Goal: Information Seeking & Learning: Find contact information

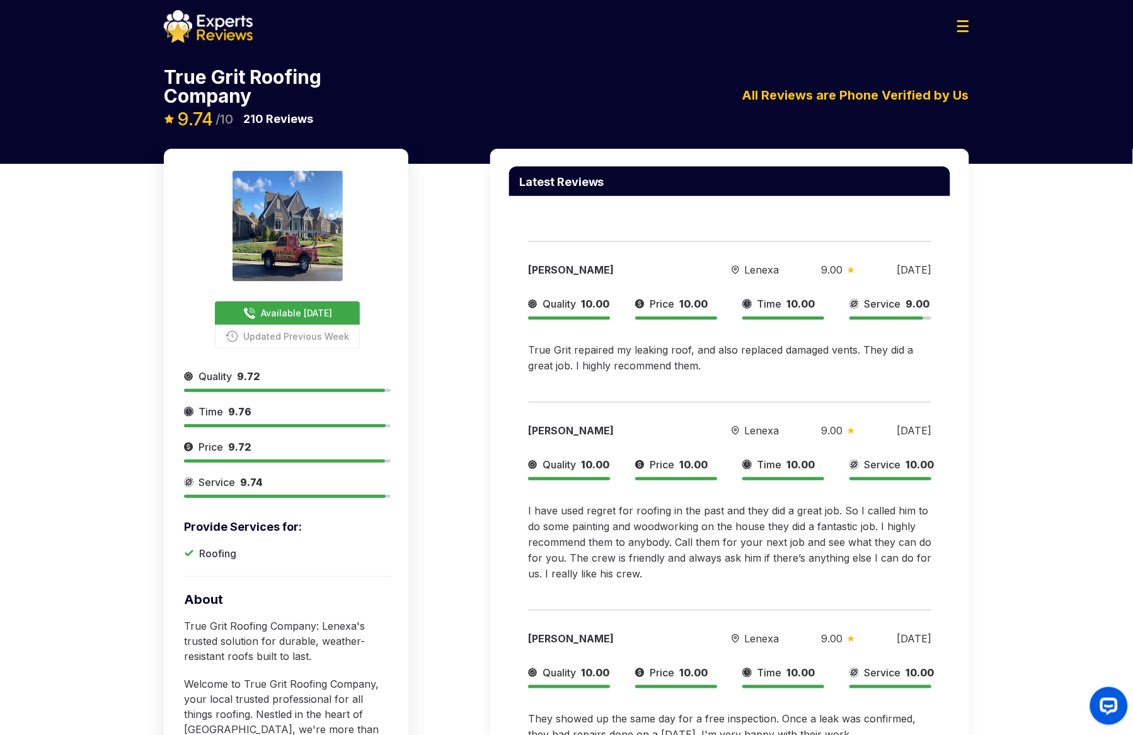
scroll to position [189, 0]
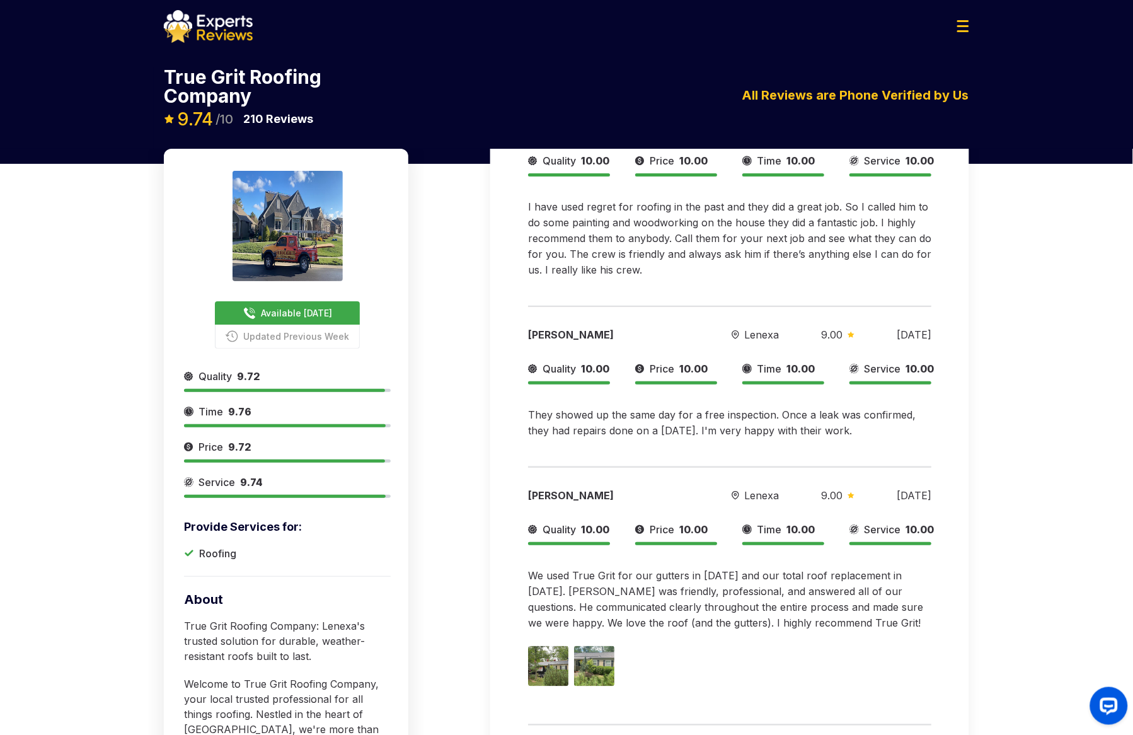
click at [942, 137] on div "True Grit Roofing Company Available [DATE] Updated Previous Week 9.74 /10 210 R…" at bounding box center [566, 107] width 825 height 81
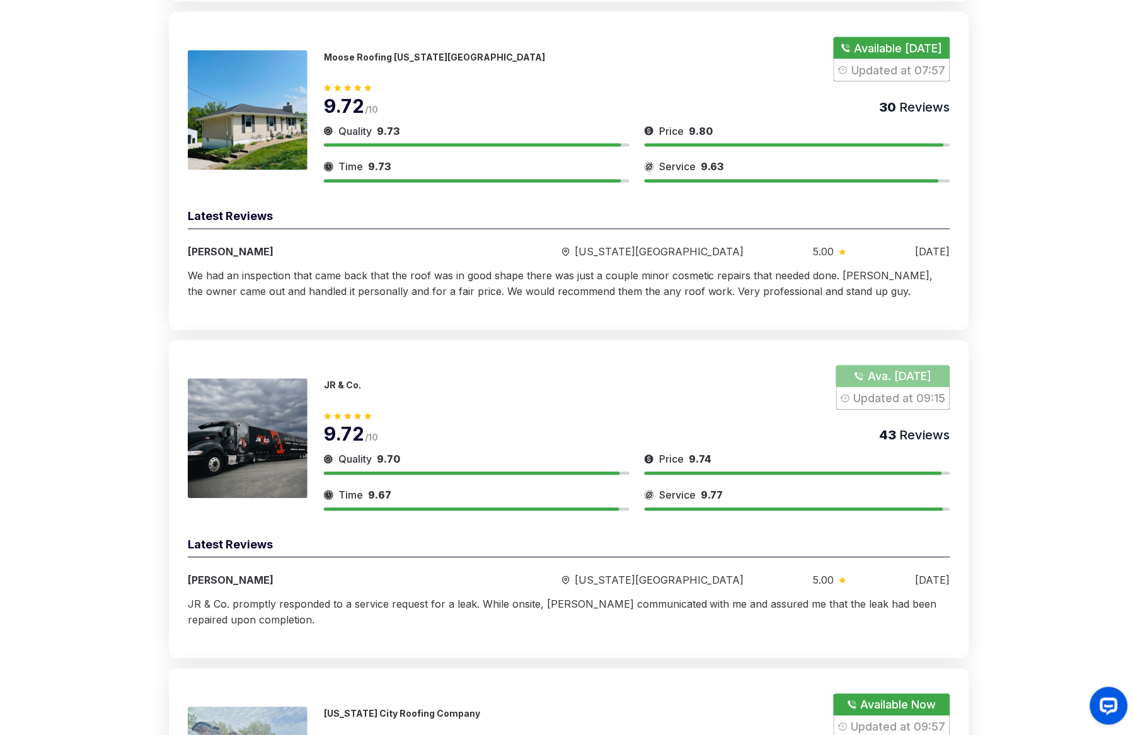
scroll to position [4778, 0]
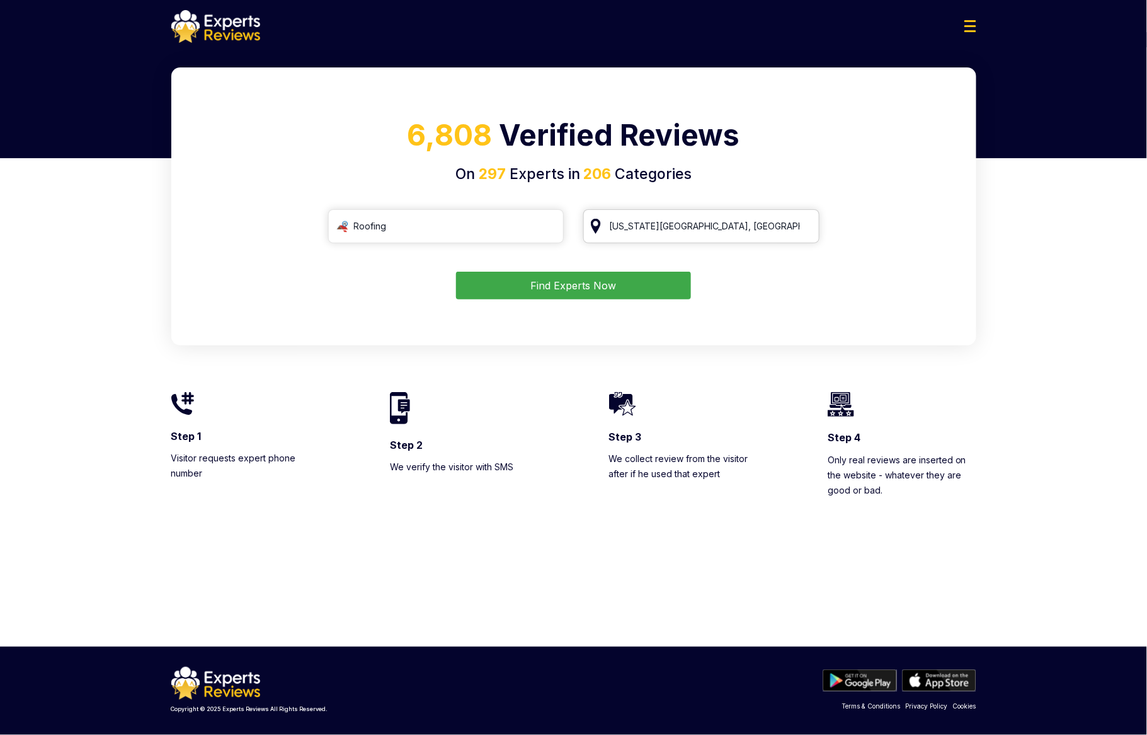
click at [728, 239] on input "[US_STATE][GEOGRAPHIC_DATA], [GEOGRAPHIC_DATA]" at bounding box center [701, 226] width 236 height 34
click at [724, 231] on input "[US_STATE][GEOGRAPHIC_DATA], [GEOGRAPHIC_DATA]" at bounding box center [701, 226] width 236 height 34
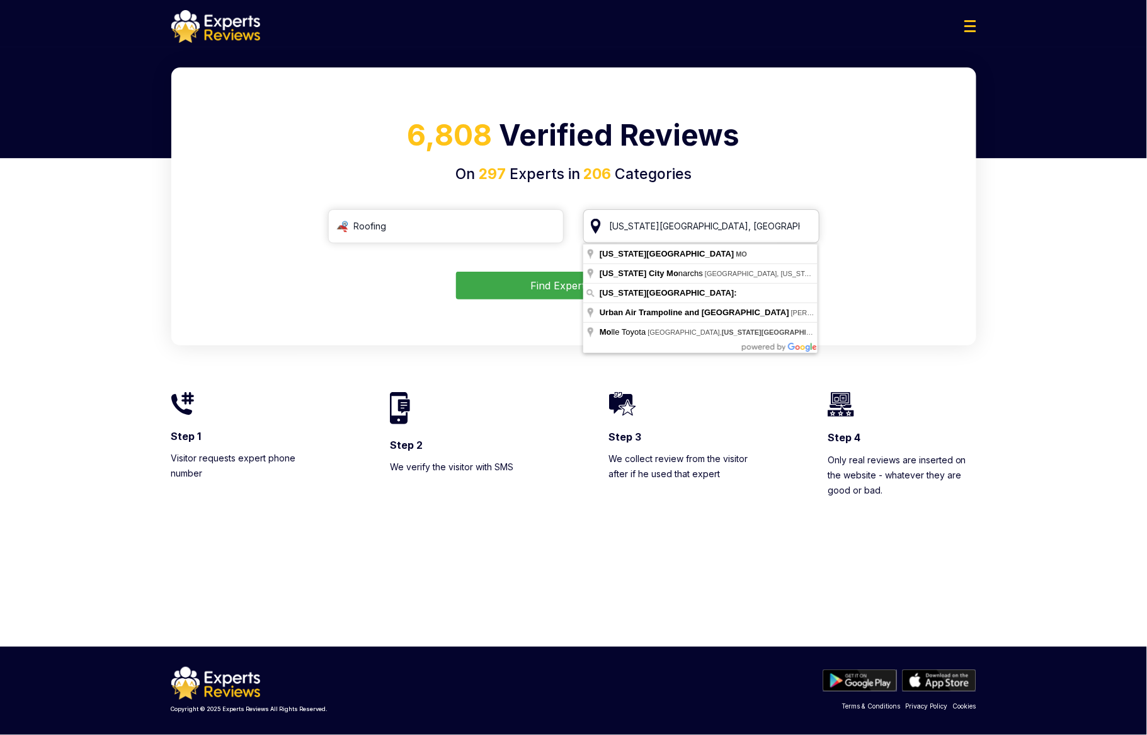
click at [724, 231] on input "[US_STATE][GEOGRAPHIC_DATA], [GEOGRAPHIC_DATA]" at bounding box center [701, 226] width 236 height 34
click at [807, 230] on input "[US_STATE][GEOGRAPHIC_DATA], [GEOGRAPHIC_DATA]" at bounding box center [701, 226] width 236 height 34
click at [806, 228] on input "[US_STATE][GEOGRAPHIC_DATA], [GEOGRAPHIC_DATA]" at bounding box center [701, 226] width 236 height 34
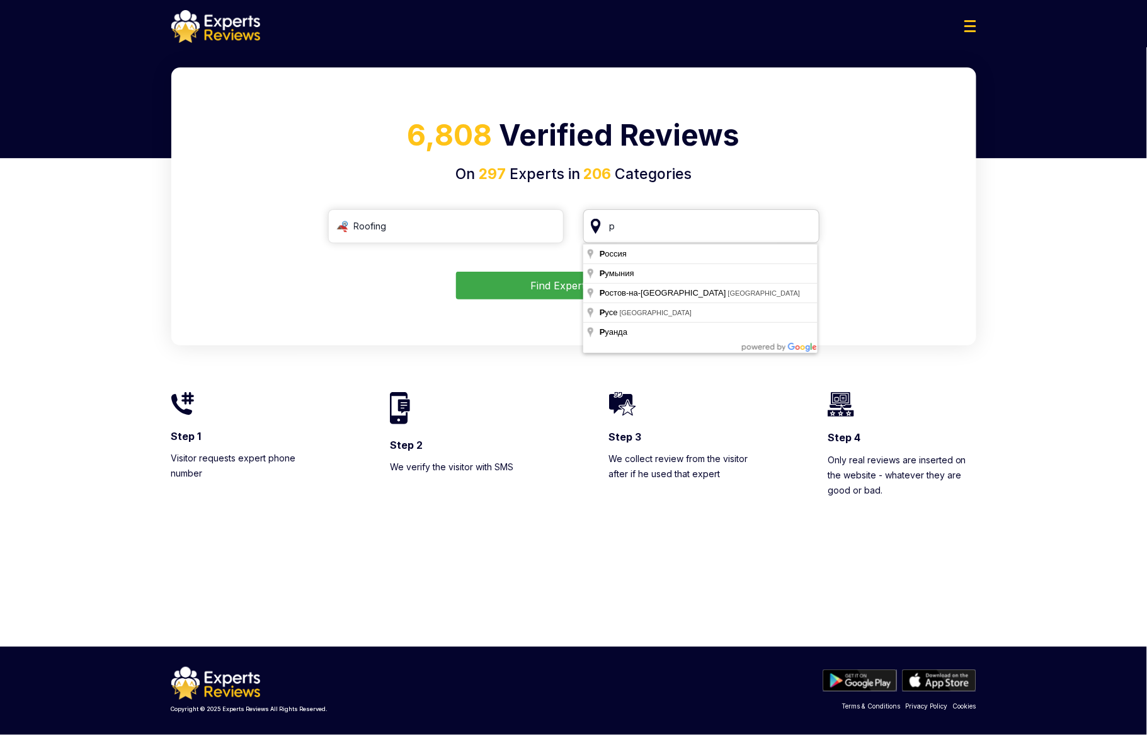
drag, startPoint x: 732, startPoint y: 225, endPoint x: 554, endPoint y: 214, distance: 177.4
click at [554, 214] on div "Roofing р" at bounding box center [573, 226] width 491 height 34
type input "[GEOGRAPHIC_DATA], [GEOGRAPHIC_DATA]"
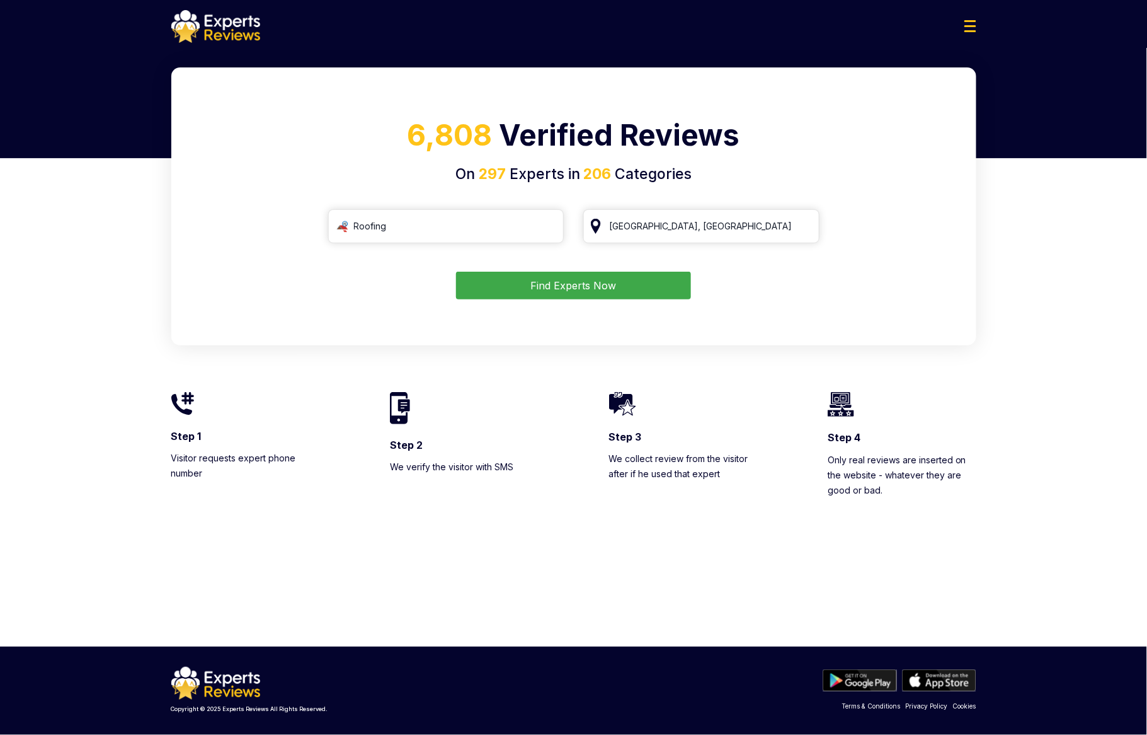
click at [562, 302] on div "6,808 Verified Reviews On 297 Experts in 206 Categories Roofing [GEOGRAPHIC_DAT…" at bounding box center [573, 206] width 805 height 278
click at [562, 296] on button "Find Experts Now" at bounding box center [573, 286] width 235 height 28
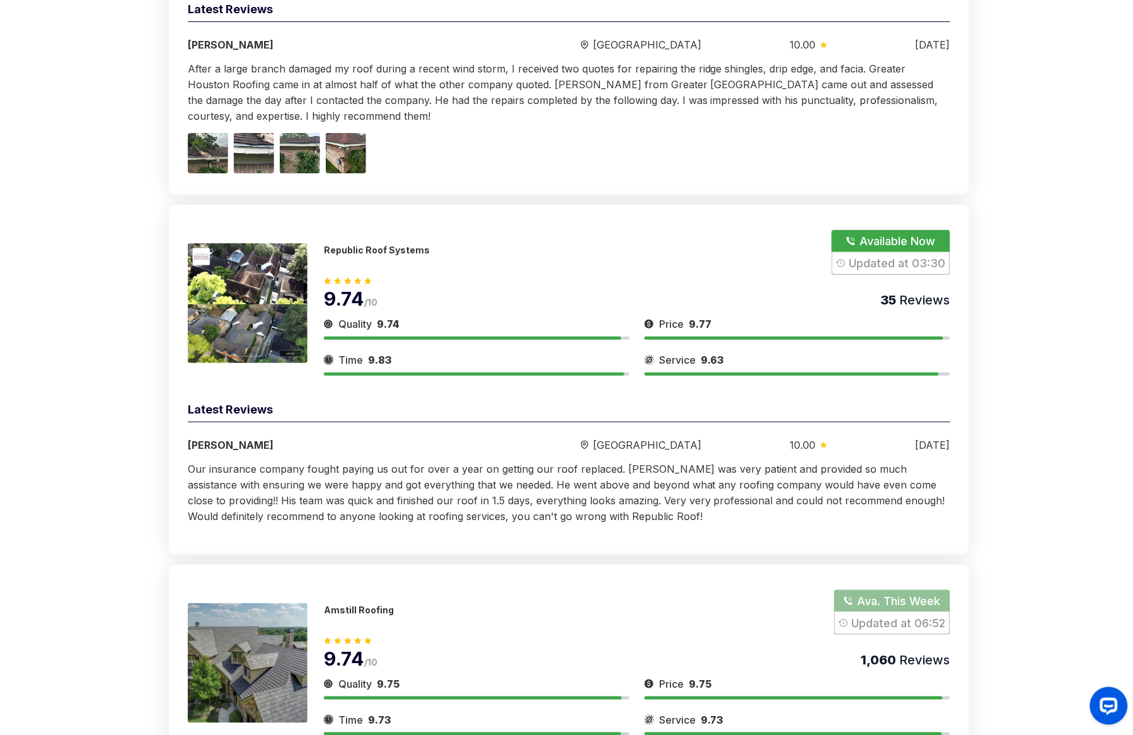
scroll to position [1795, 0]
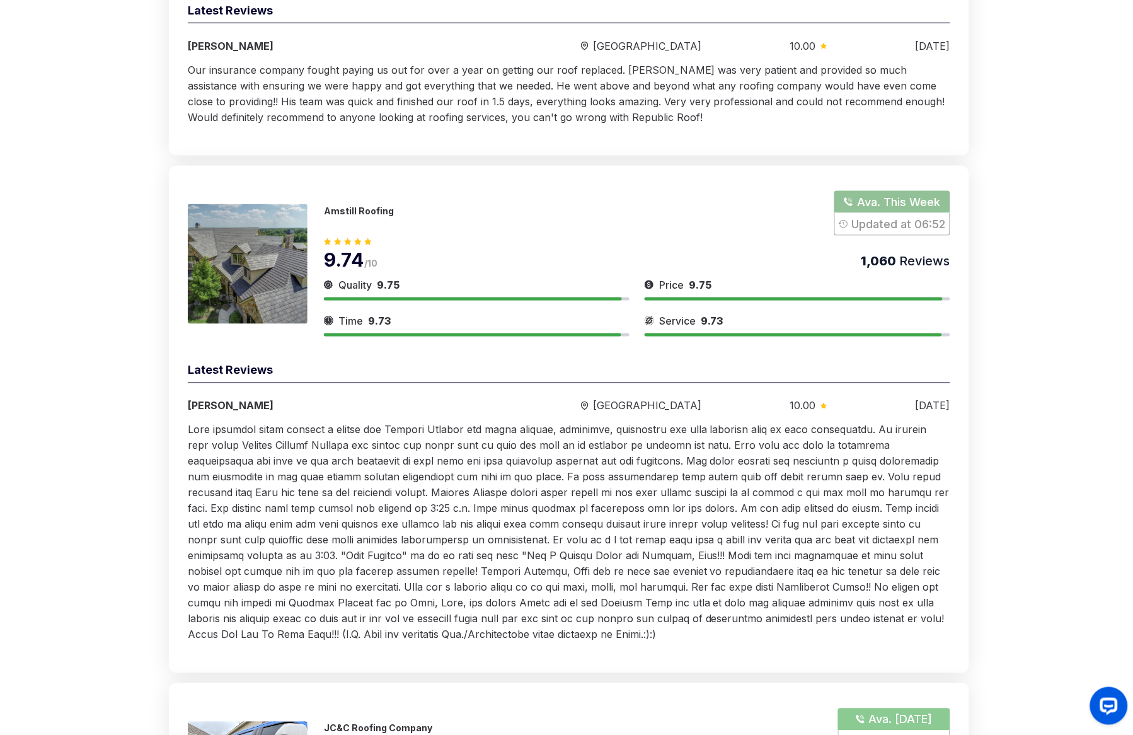
click at [345, 212] on p "Amstill Roofing" at bounding box center [359, 210] width 70 height 11
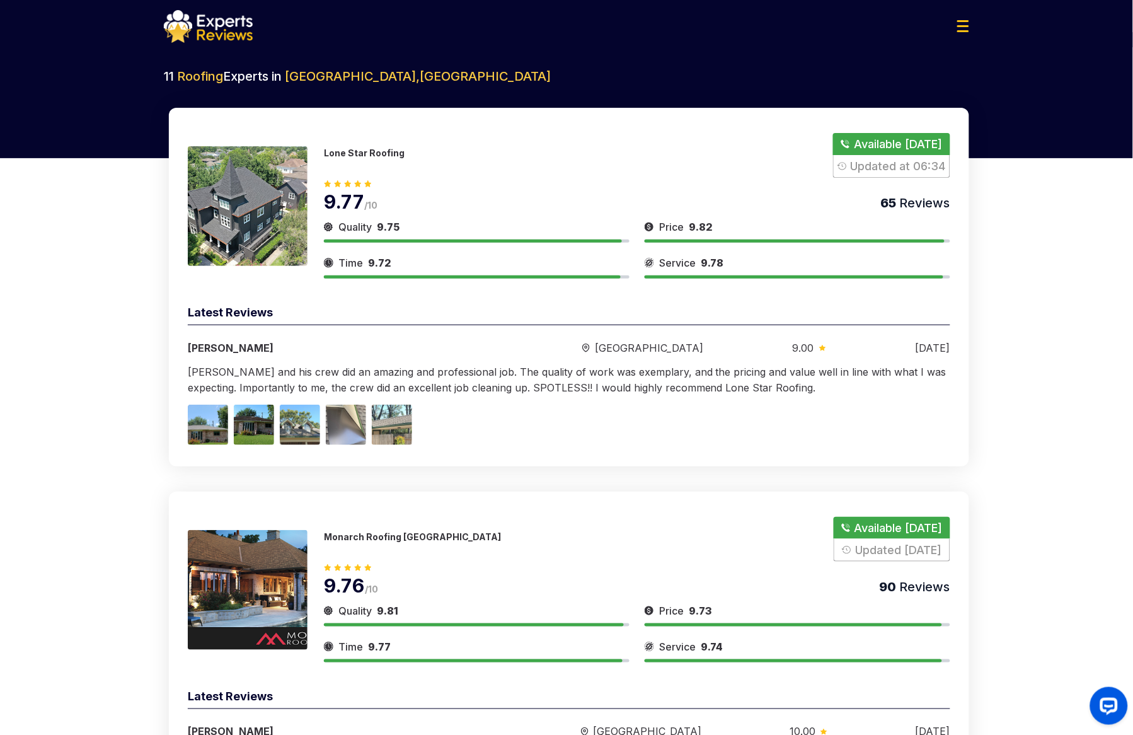
click at [205, 32] on img at bounding box center [208, 26] width 89 height 33
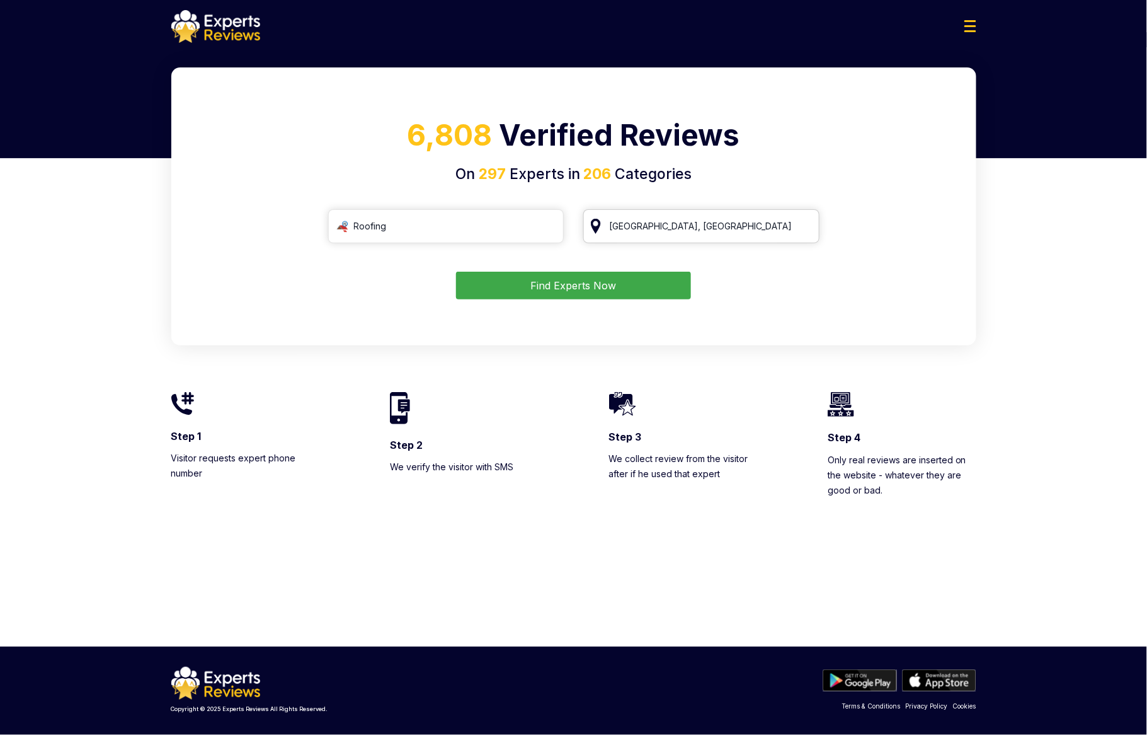
click at [734, 231] on input "[GEOGRAPHIC_DATA], [GEOGRAPHIC_DATA]" at bounding box center [701, 226] width 236 height 34
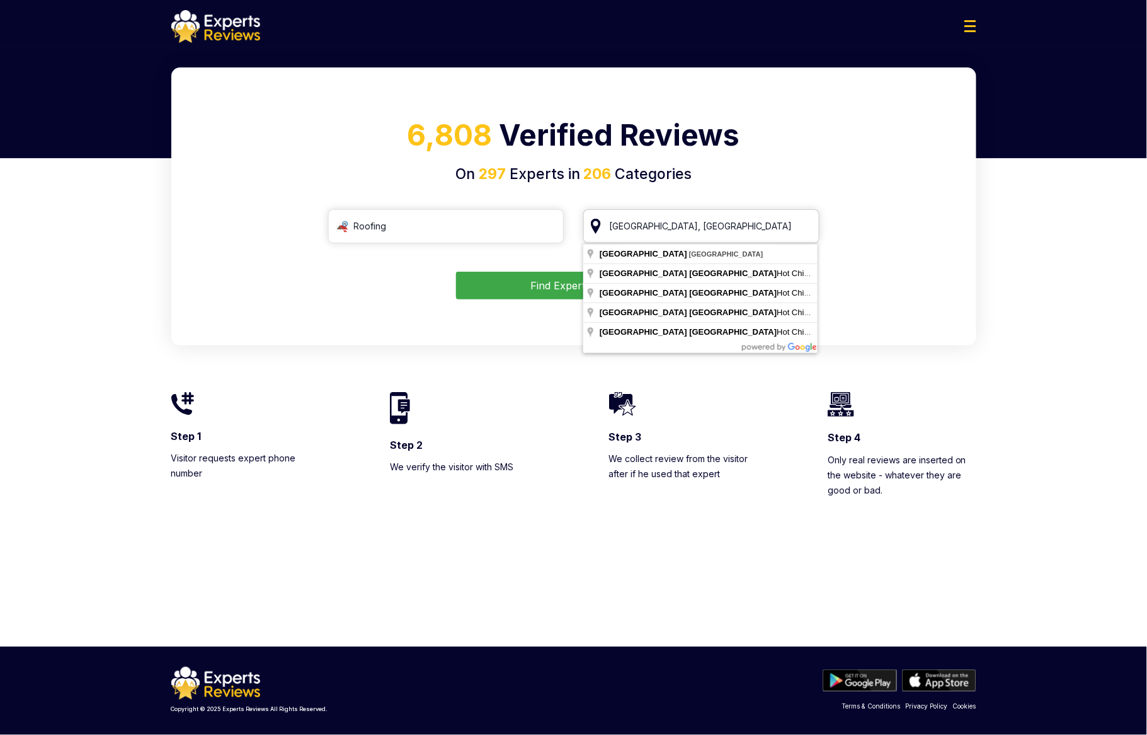
click at [800, 226] on input "[GEOGRAPHIC_DATA], [GEOGRAPHIC_DATA]" at bounding box center [701, 226] width 236 height 34
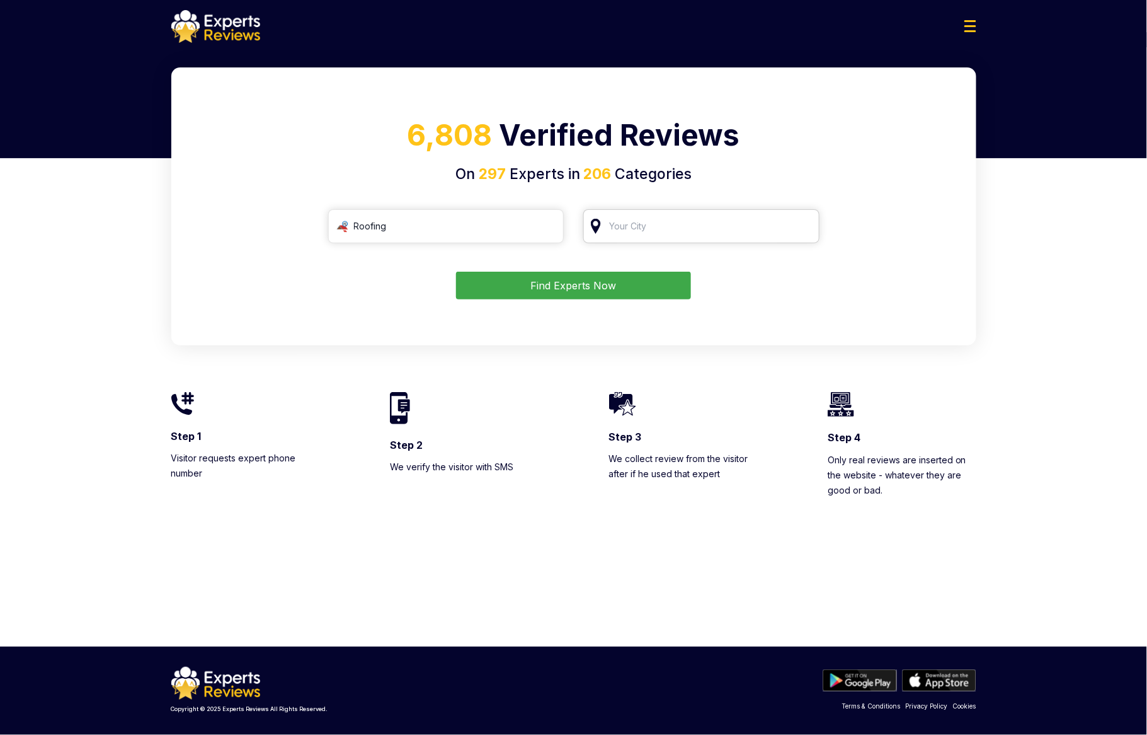
click at [762, 227] on input "search" at bounding box center [701, 226] width 236 height 34
type input "[US_STATE][GEOGRAPHIC_DATA], [GEOGRAPHIC_DATA]"
click at [626, 288] on button "Find Experts Now" at bounding box center [573, 286] width 235 height 28
